Goal: Find specific fact

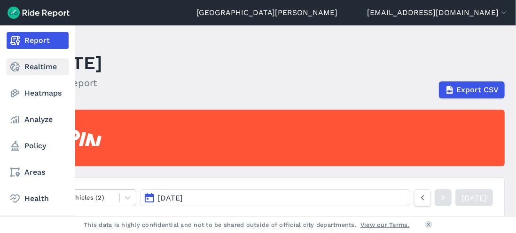
click at [25, 68] on link "Realtime" at bounding box center [38, 66] width 62 height 17
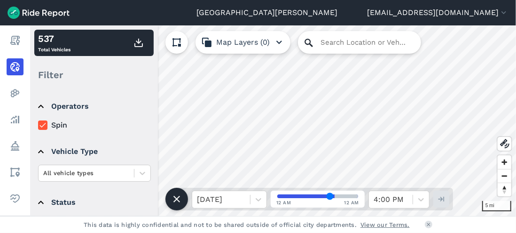
click at [310, 45] on icon at bounding box center [309, 43] width 8 height 8
click at [325, 43] on input "Search Location or Vehicles" at bounding box center [359, 42] width 123 height 23
paste input "[STREET_ADDRESS][PERSON_NAME]"
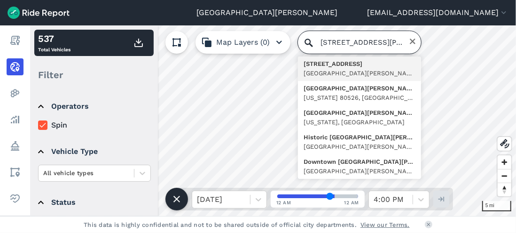
scroll to position [0, 63]
type input "[STREET_ADDRESS][PERSON_NAME][US_STATE]"
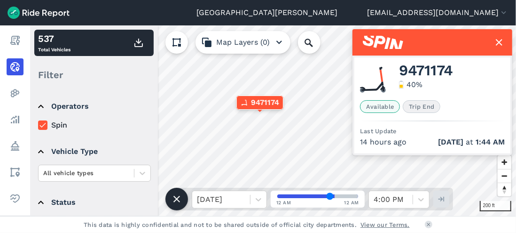
click at [419, 72] on span "9471174" at bounding box center [426, 70] width 54 height 11
copy span "9471174"
